Goal: Task Accomplishment & Management: Manage account settings

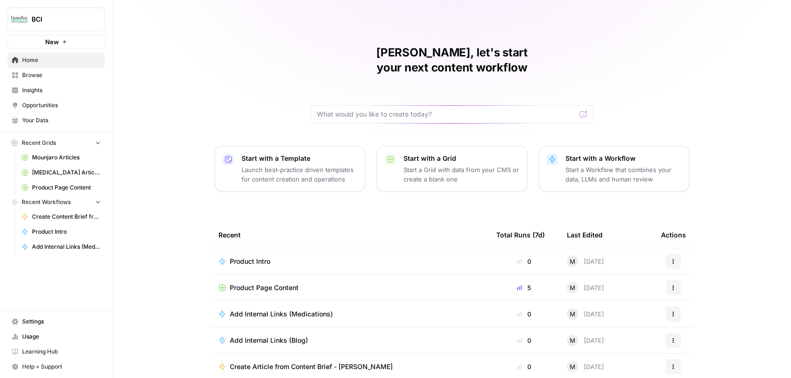
click at [46, 320] on span "Settings" at bounding box center [61, 322] width 79 height 8
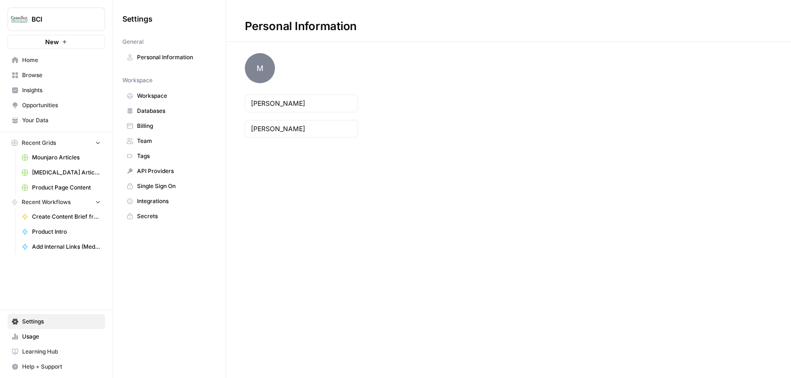
click at [155, 120] on link "Billing" at bounding box center [169, 126] width 94 height 15
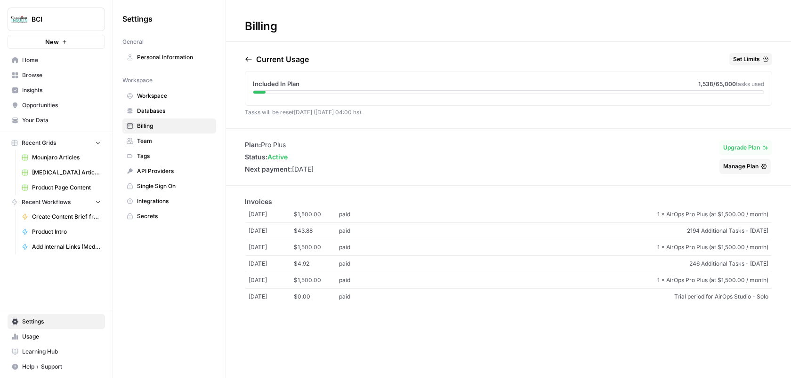
click at [181, 98] on span "Workspace" at bounding box center [174, 96] width 75 height 8
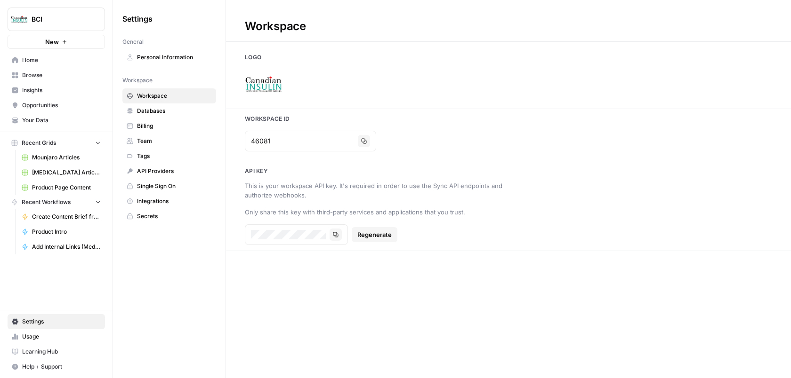
click at [265, 122] on h3 "Workspace Id" at bounding box center [508, 119] width 565 height 8
copy h3 "Workspace Id"
